Goal: Information Seeking & Learning: Learn about a topic

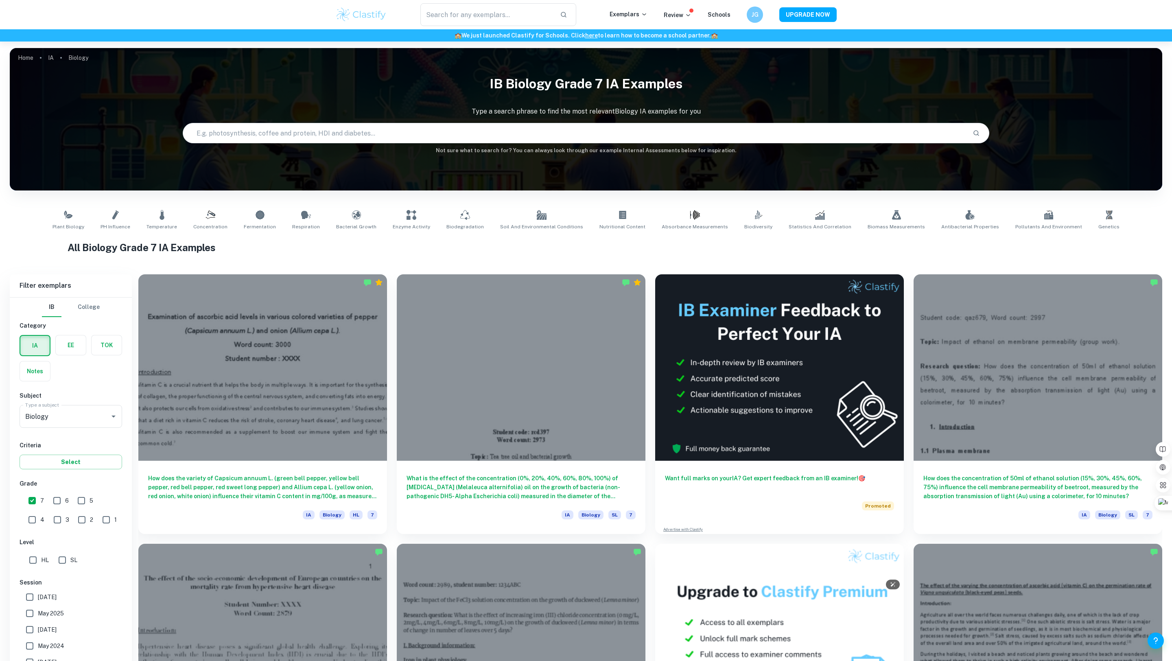
scroll to position [138, 0]
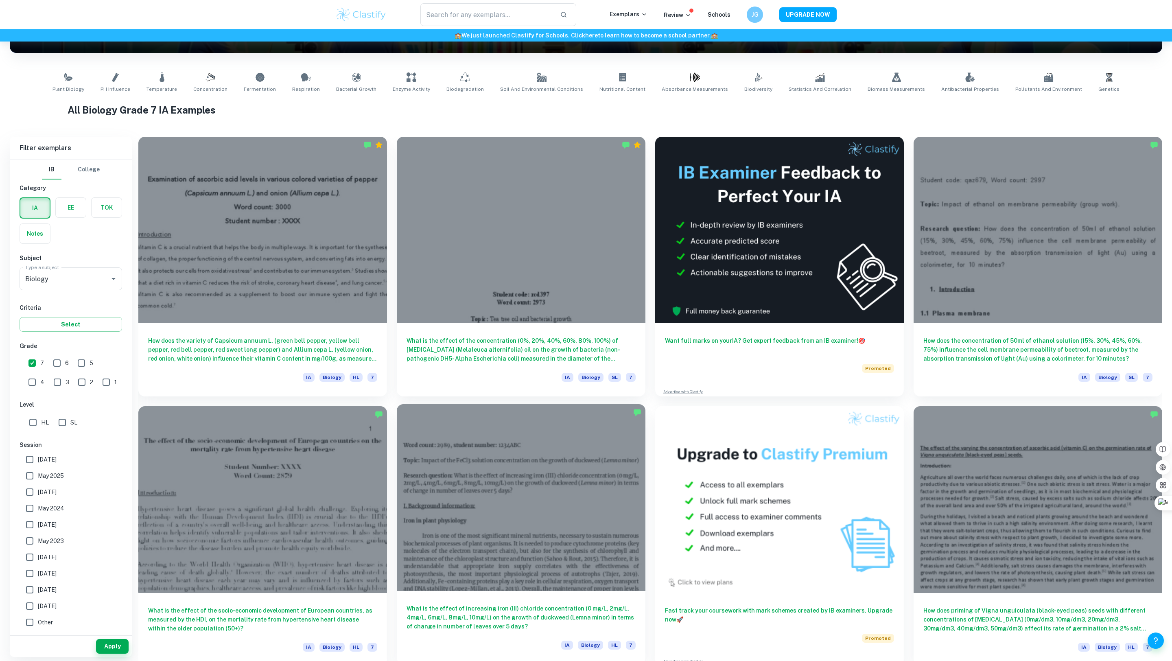
click at [481, 510] on div at bounding box center [521, 497] width 249 height 186
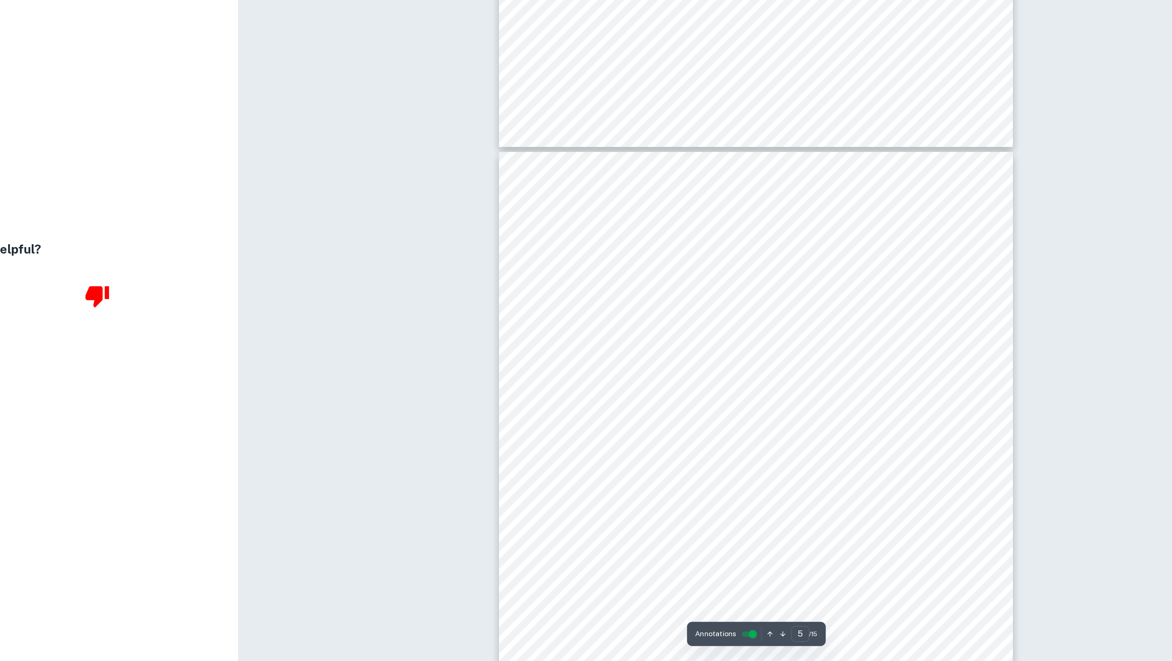
scroll to position [2257, 0]
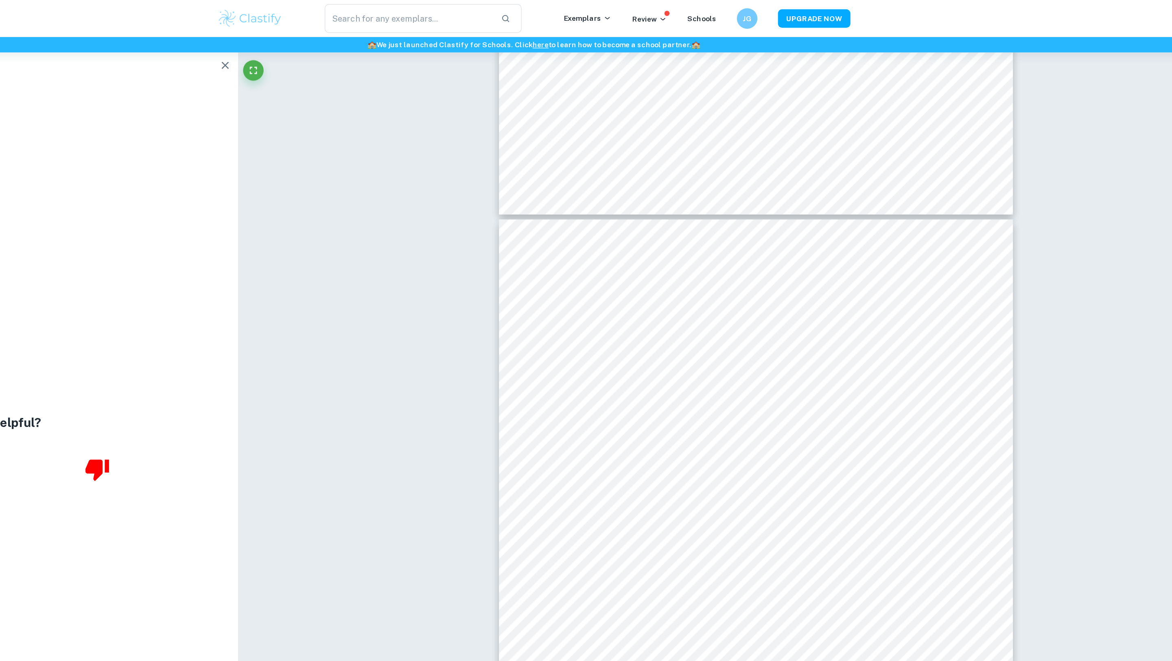
type input "4"
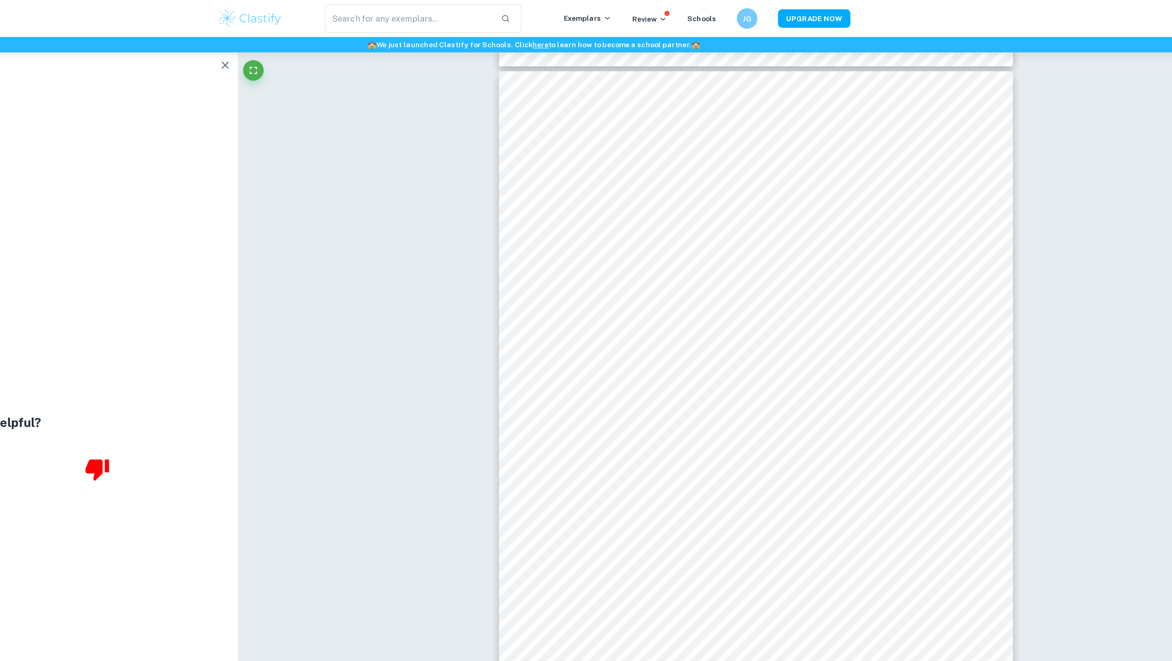
scroll to position [1826, 0]
